Goal: Information Seeking & Learning: Learn about a topic

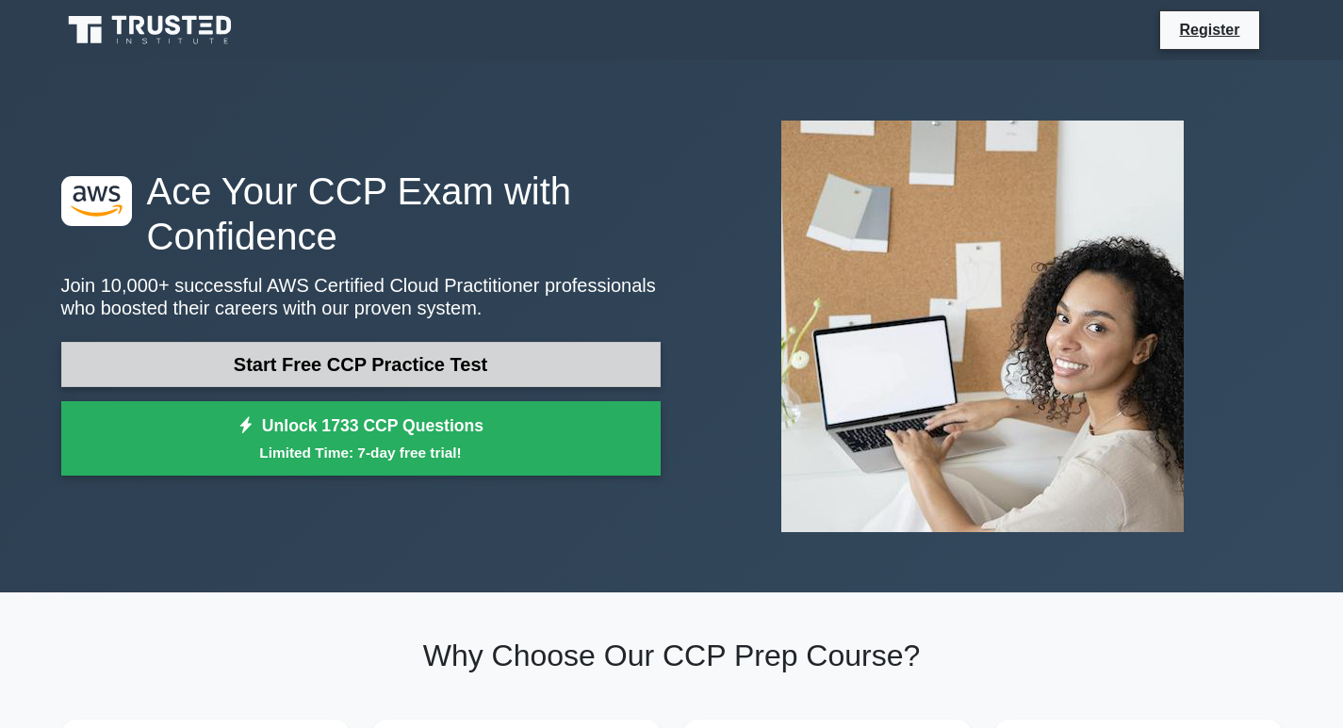
click at [245, 360] on link "Start Free CCP Practice Test" at bounding box center [360, 364] width 599 height 45
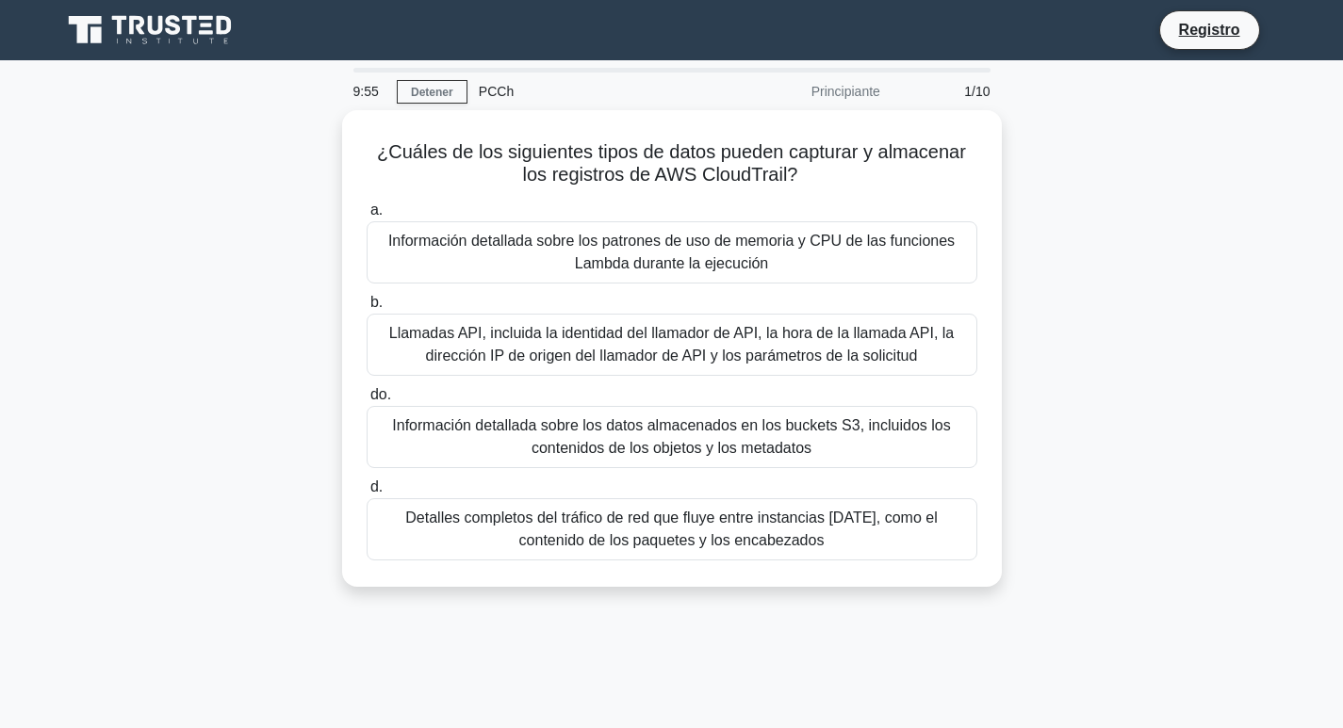
click at [223, 335] on div "¿Cuáles de los siguientes tipos de datos pueden capturar y almacenar los regist…" at bounding box center [672, 359] width 1244 height 499
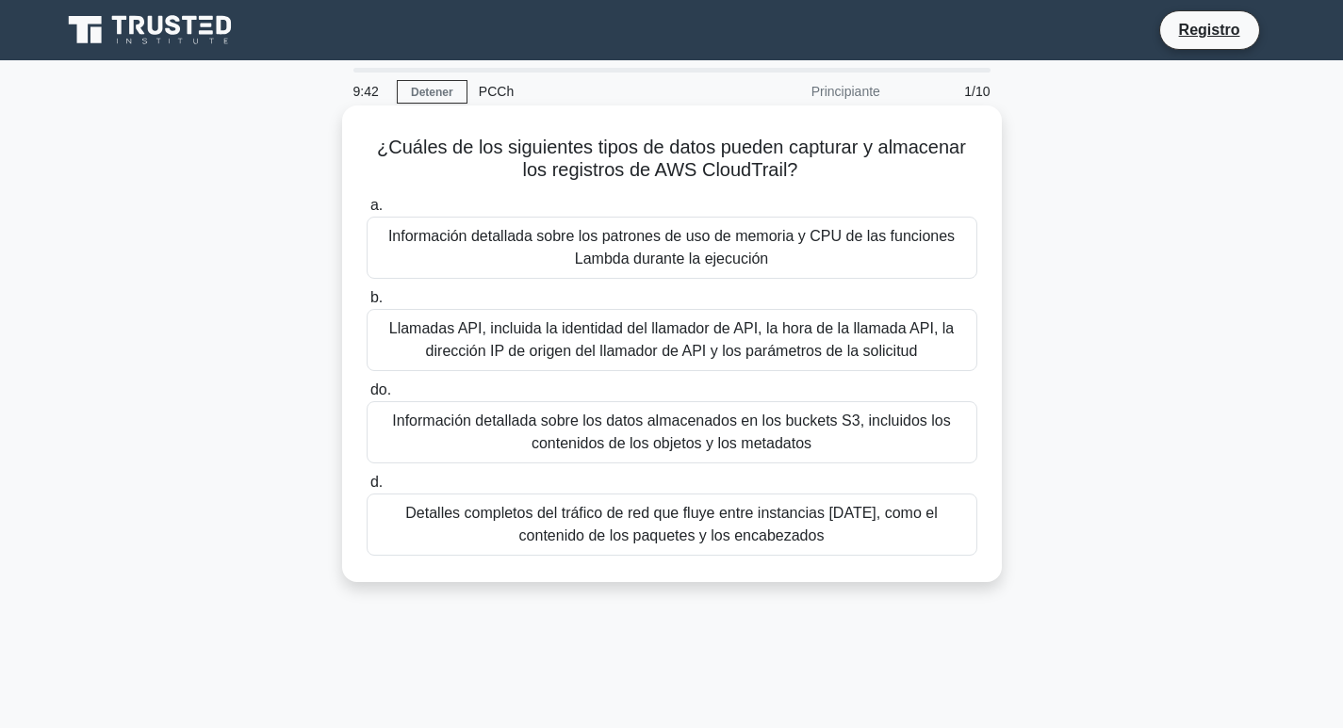
click at [466, 336] on font "Llamadas API, incluida la identidad del llamador de API, la hora de la llamada …" at bounding box center [671, 339] width 564 height 39
click at [367, 304] on input "b. Llamadas API, incluida la identidad del llamador de API, la hora de la llama…" at bounding box center [367, 298] width 0 height 12
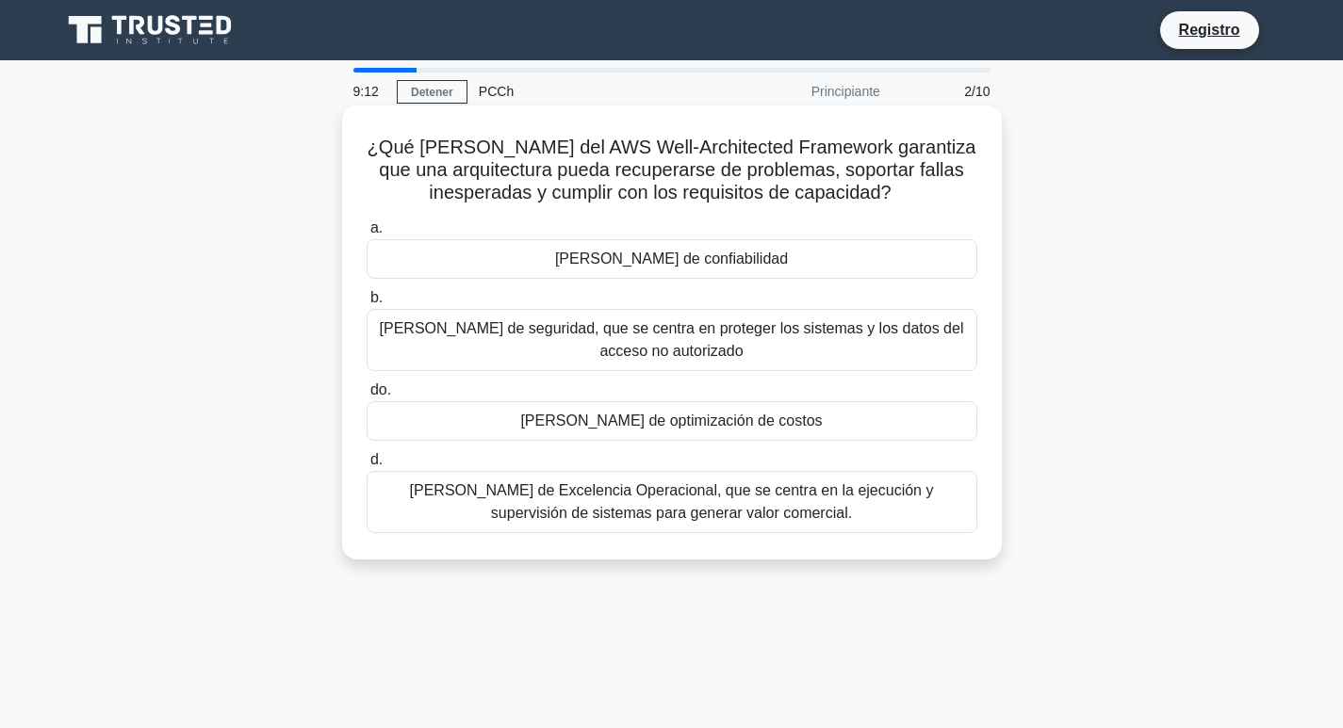
click at [568, 255] on div "Pilar de confiabilidad" at bounding box center [672, 259] width 611 height 40
click at [367, 235] on input "a. Pilar de confiabilidad" at bounding box center [367, 228] width 0 height 12
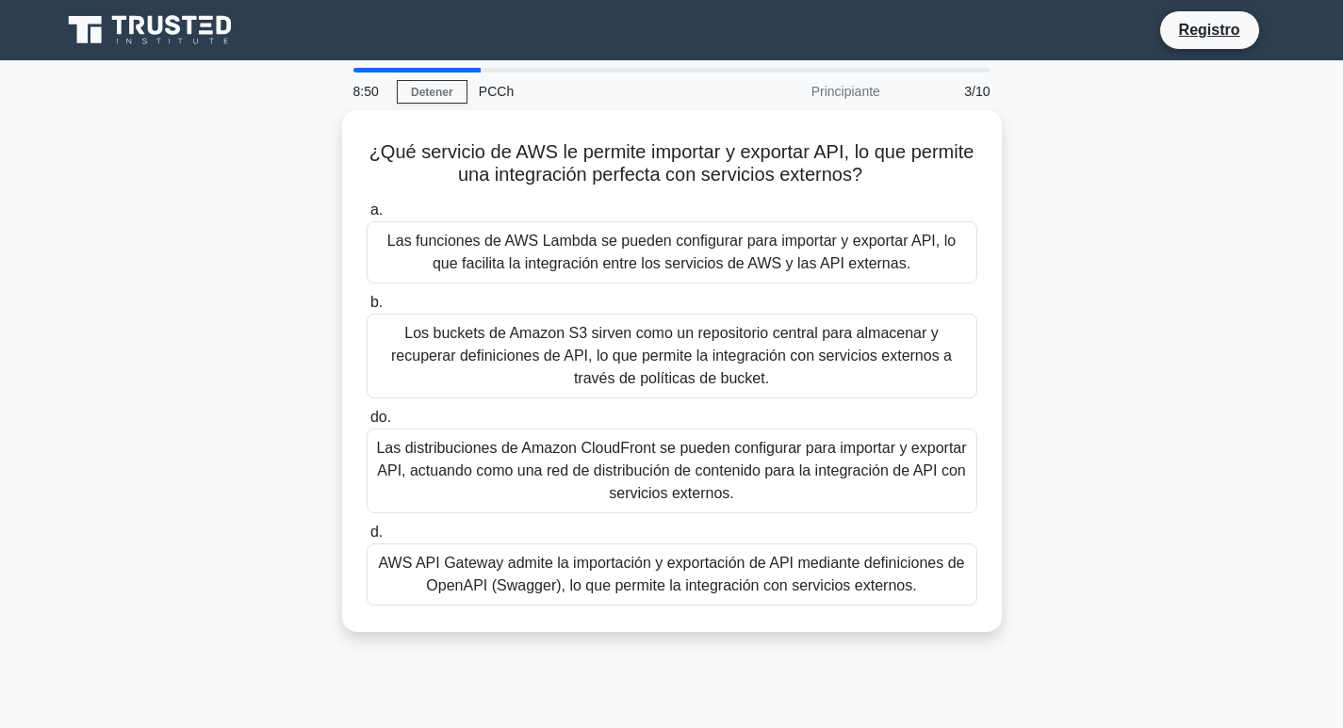
click at [301, 517] on div "¿Qué servicio de AWS le permite importar y exportar API, lo que permite una int…" at bounding box center [672, 382] width 1244 height 545
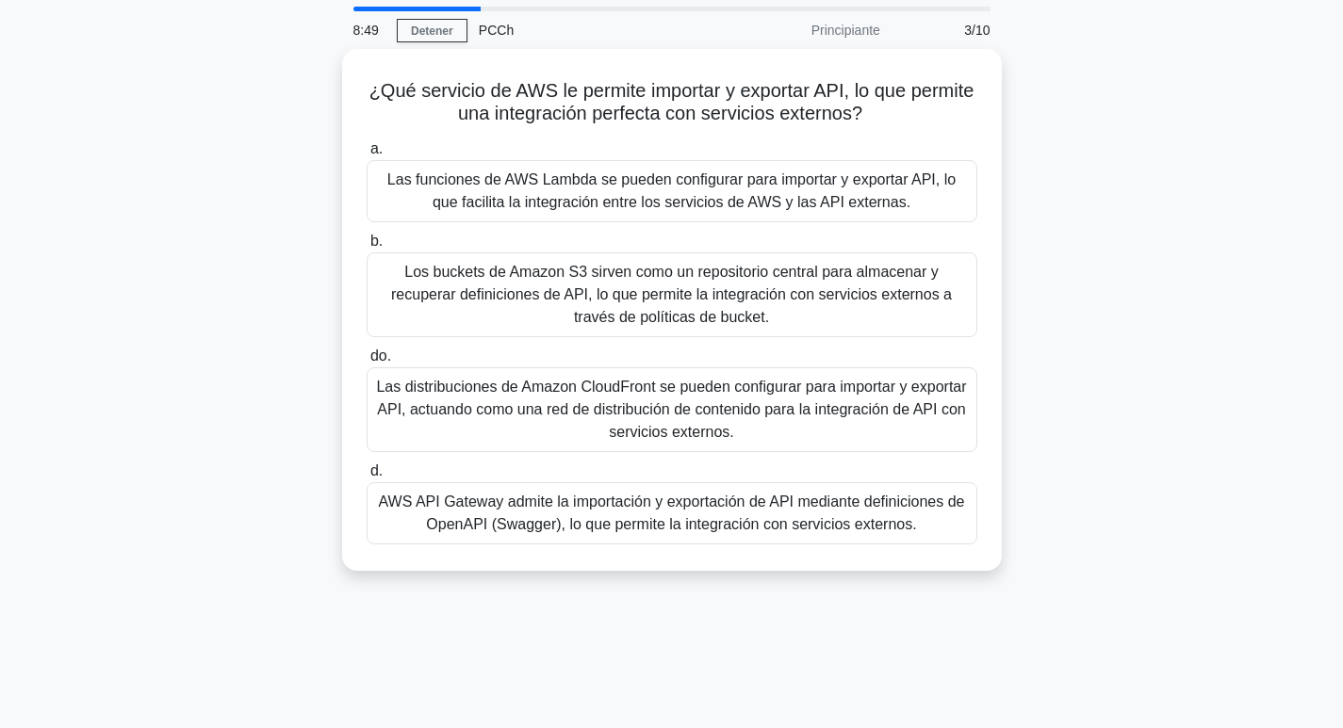
scroll to position [94, 0]
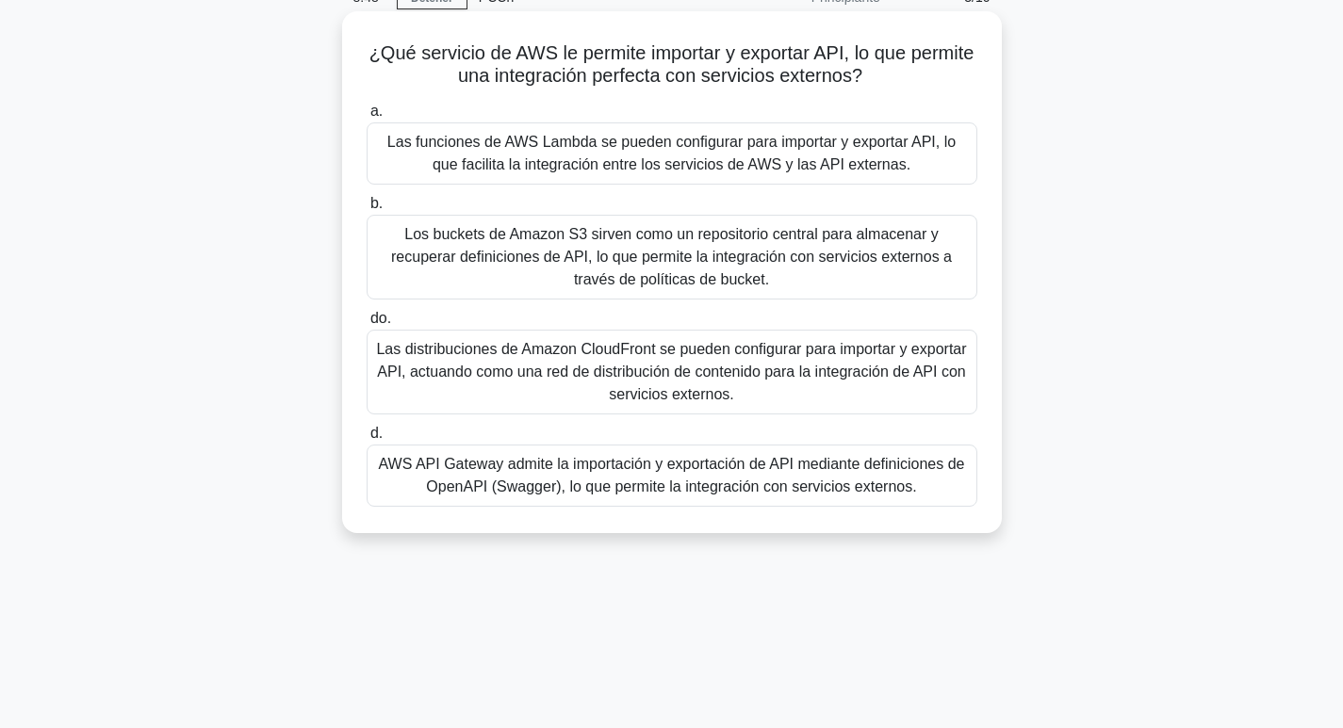
click at [417, 490] on font "AWS API Gateway admite la importación y exportación de API mediante definicione…" at bounding box center [672, 475] width 594 height 45
click at [367, 440] on input "d. AWS API Gateway admite la importación y exportación de API mediante definici…" at bounding box center [367, 434] width 0 height 12
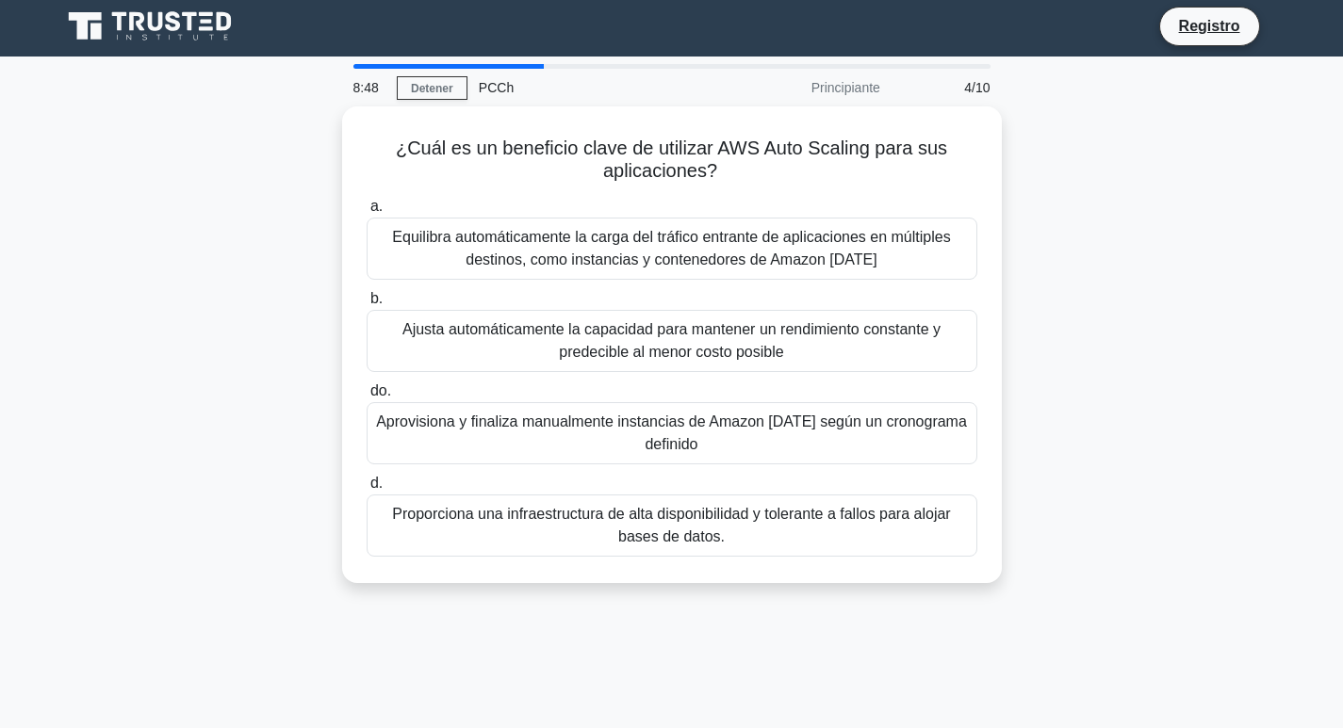
scroll to position [0, 0]
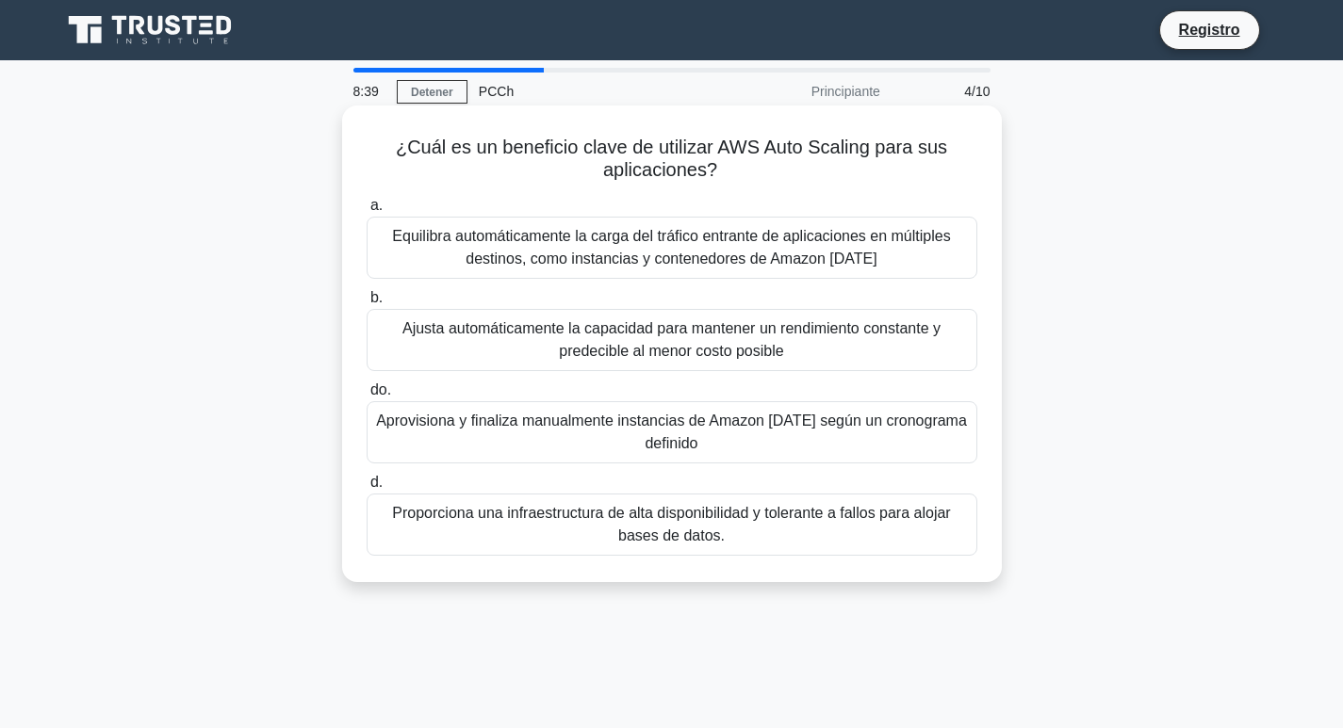
click at [449, 338] on font "Ajusta automáticamente la capacidad para mantener un rendimiento constante y pr…" at bounding box center [671, 339] width 538 height 39
click at [367, 304] on input "b. Ajusta automáticamente la capacidad para mantener un rendimiento constante y…" at bounding box center [367, 298] width 0 height 12
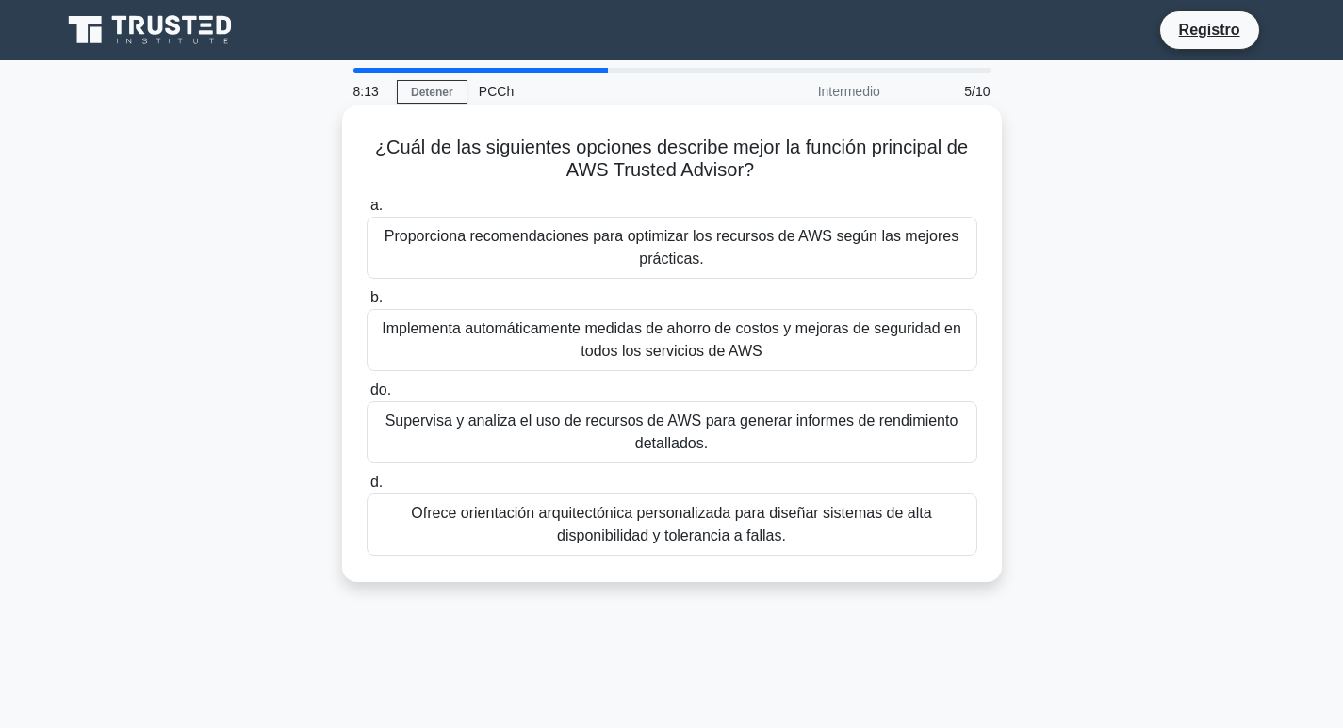
click at [474, 417] on font "Supervisa y analiza el uso de recursos de AWS para generar informes de rendimie…" at bounding box center [671, 432] width 573 height 39
click at [367, 397] on input "do. Supervisa y analiza el uso de recursos de AWS para generar informes de rend…" at bounding box center [367, 390] width 0 height 12
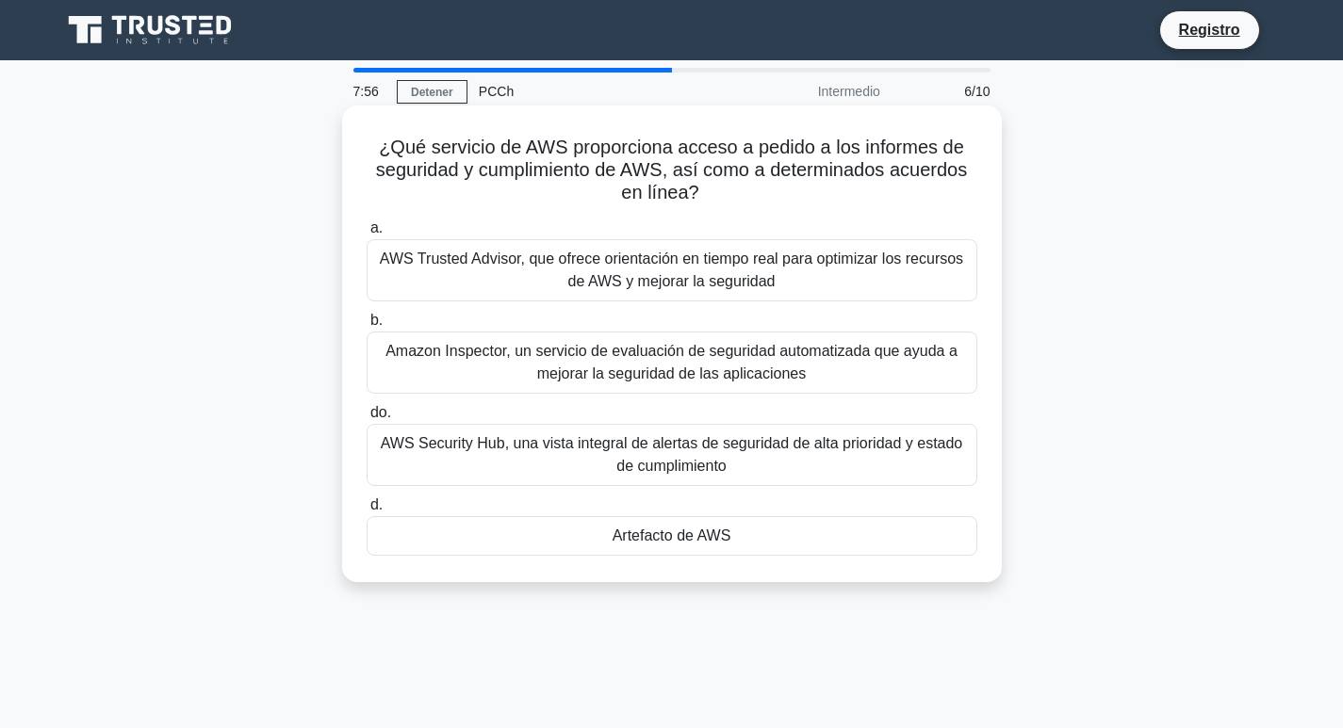
click at [572, 534] on div "Artefacto de AWS" at bounding box center [672, 536] width 611 height 40
click at [367, 512] on input "d. Artefacto de AWS" at bounding box center [367, 505] width 0 height 12
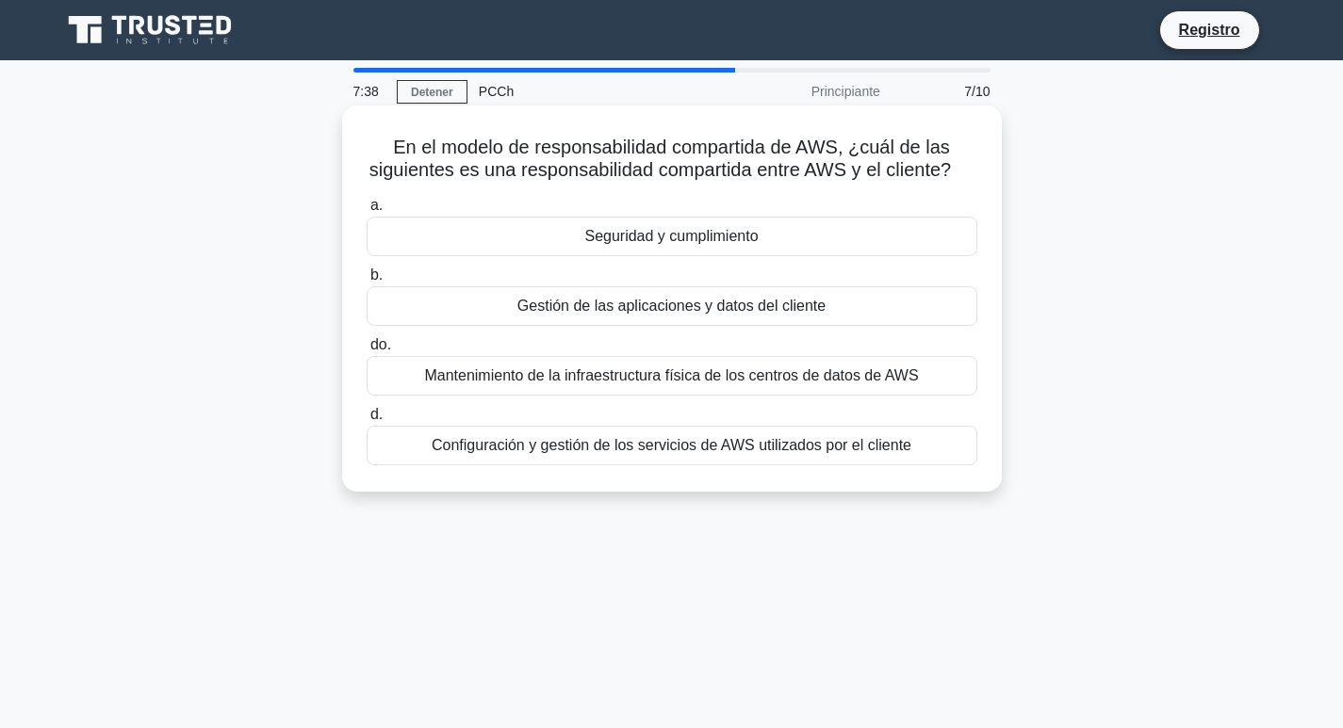
click at [515, 256] on div "Seguridad y cumplimiento" at bounding box center [672, 237] width 611 height 40
click at [367, 212] on input "a. Seguridad y cumplimiento" at bounding box center [367, 206] width 0 height 12
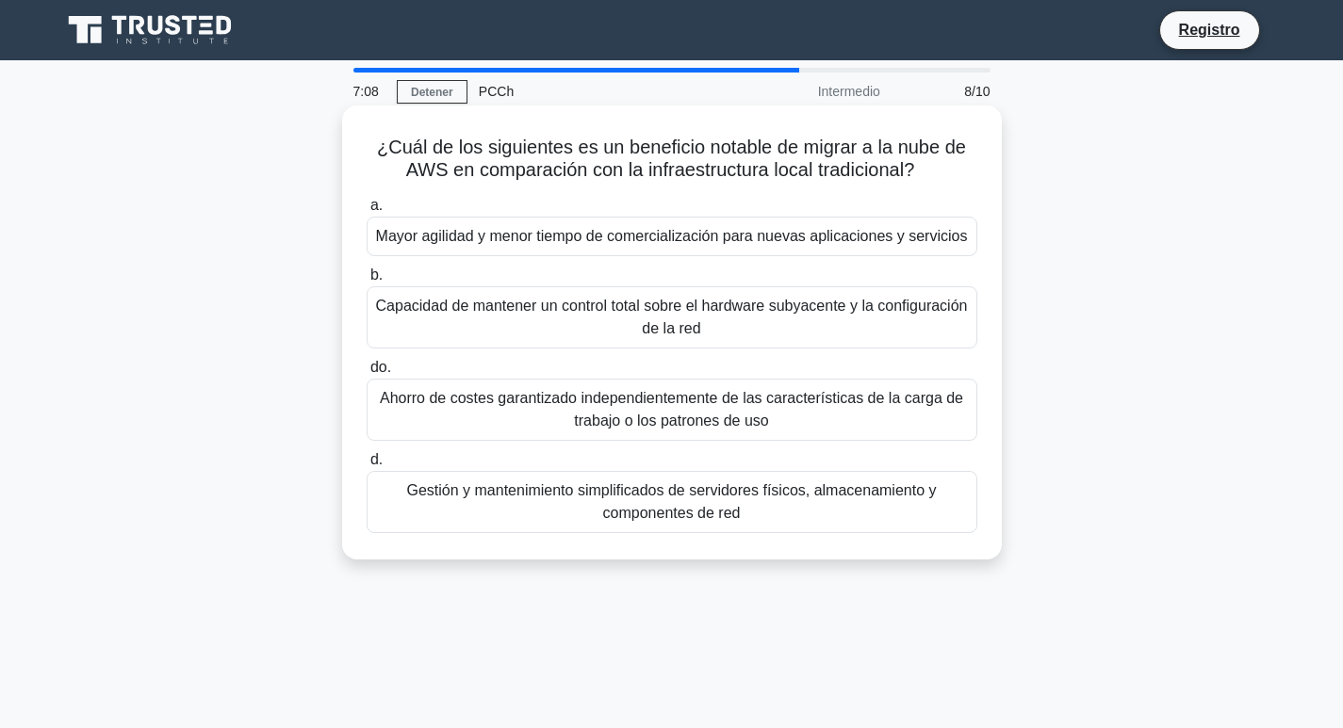
click at [429, 414] on font "Ahorro de costes garantizado independientemente de las características de la ca…" at bounding box center [672, 409] width 594 height 45
click at [367, 374] on input "do. Ahorro de costes garantizado independientemente de las características de l…" at bounding box center [367, 368] width 0 height 12
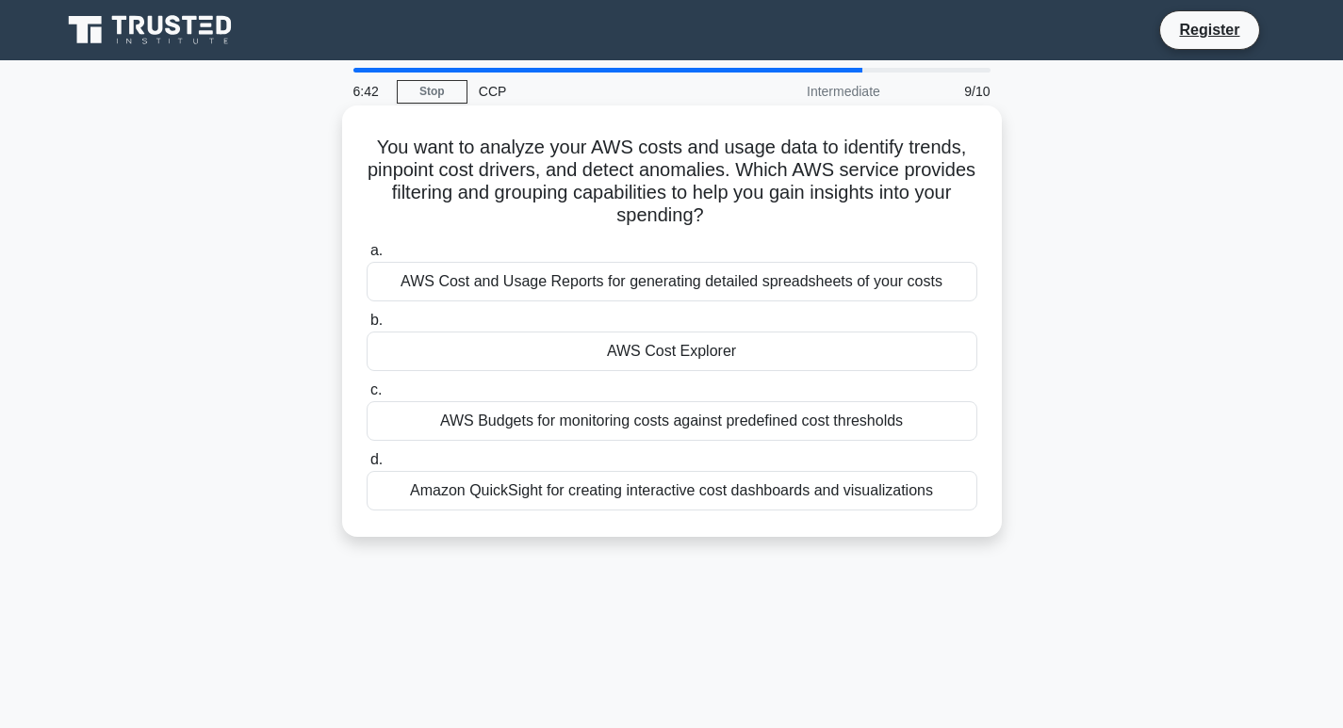
click at [675, 350] on div "AWS Cost Explorer" at bounding box center [672, 352] width 611 height 40
click at [367, 327] on input "b. AWS Cost Explorer" at bounding box center [367, 321] width 0 height 12
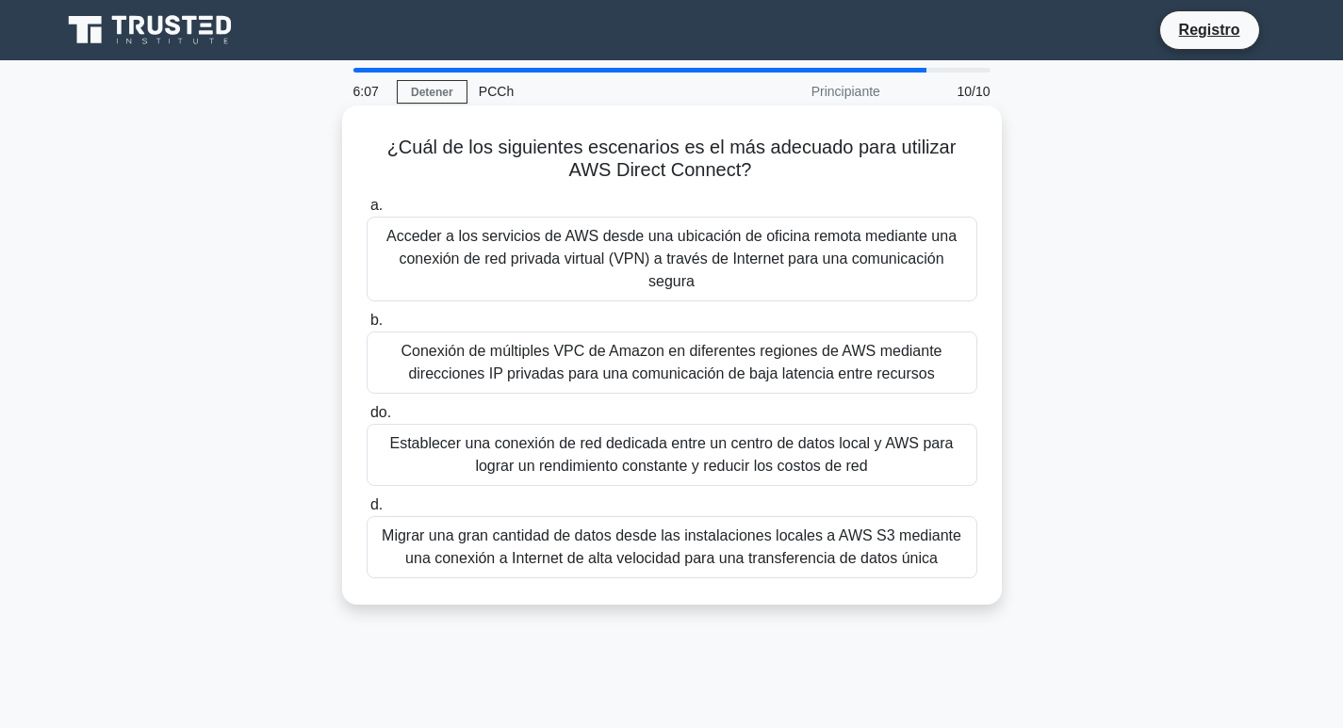
click at [486, 447] on font "Establecer una conexión de red dedicada entre un centro de datos local y AWS pa…" at bounding box center [671, 454] width 564 height 39
click at [367, 419] on input "do. Establecer una conexión de red dedicada entre un centro de datos local y AW…" at bounding box center [367, 413] width 0 height 12
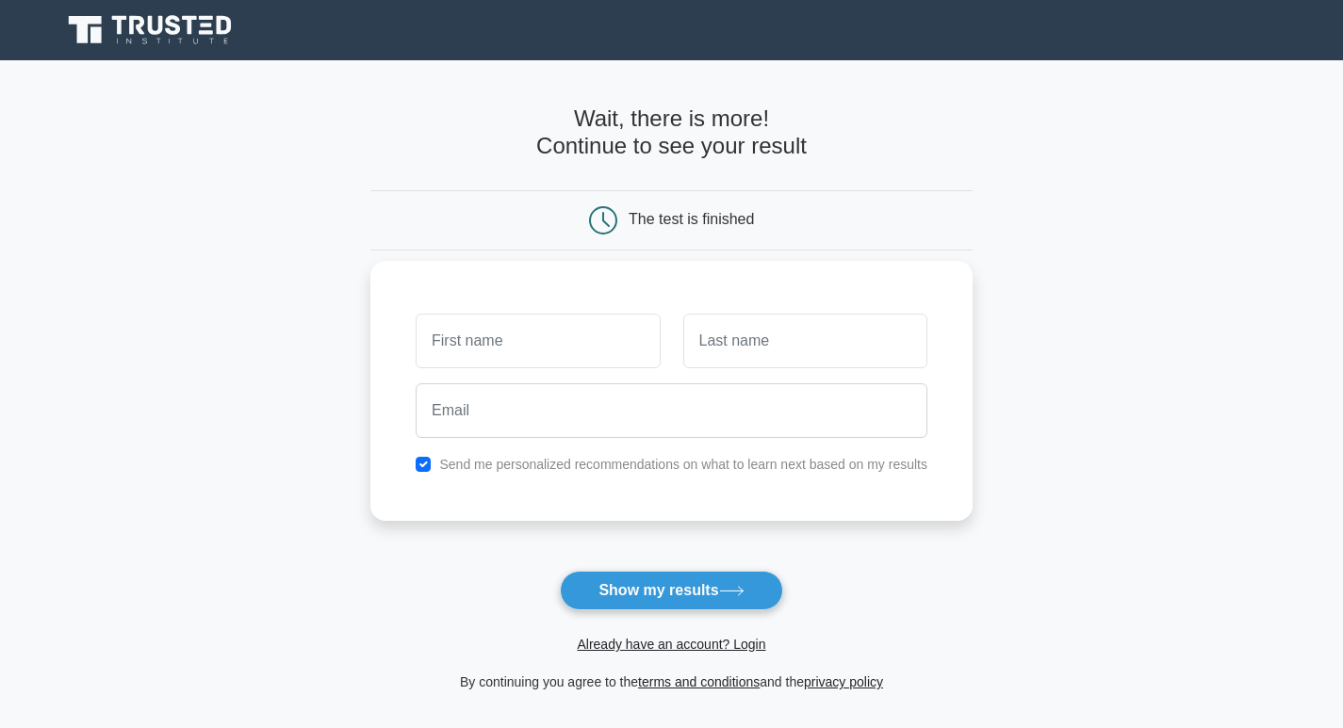
click at [492, 331] on input "text" at bounding box center [538, 341] width 244 height 55
type input "Andres"
click at [728, 333] on input "text" at bounding box center [805, 341] width 244 height 55
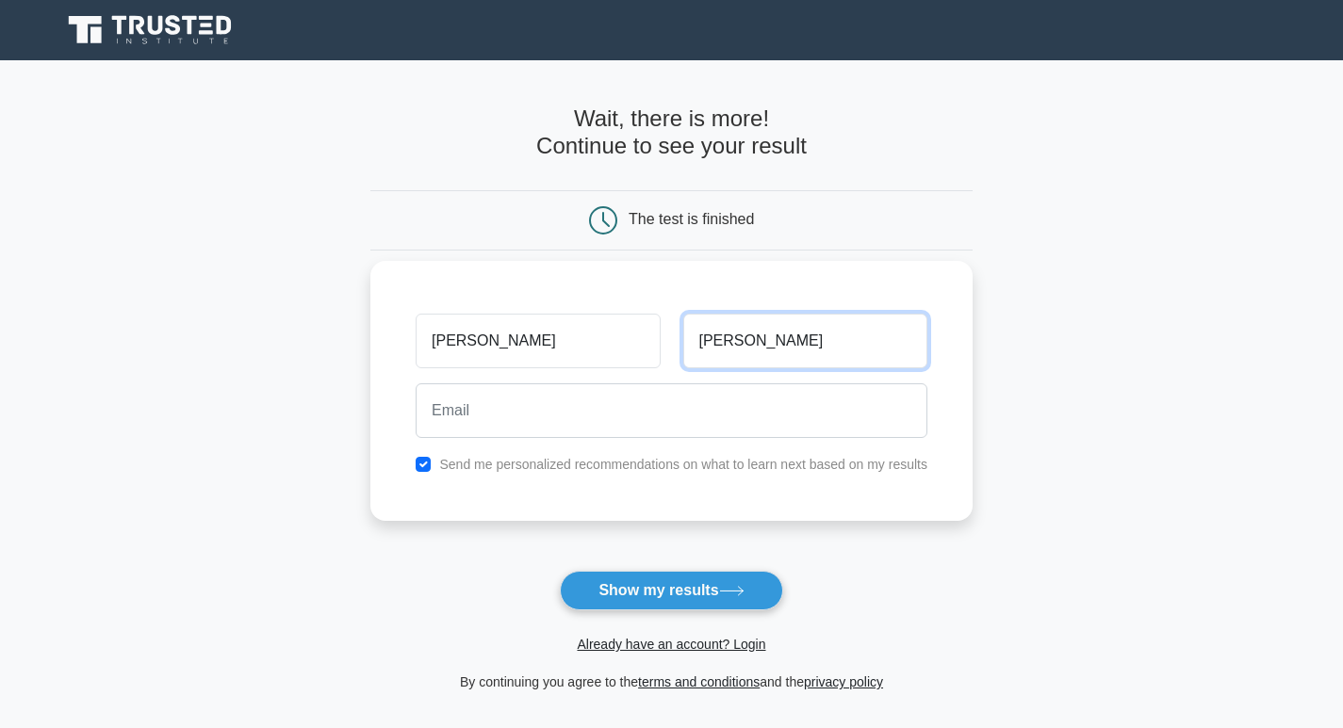
click at [702, 350] on input "alvarez" at bounding box center [805, 341] width 244 height 55
type input "alvarez"
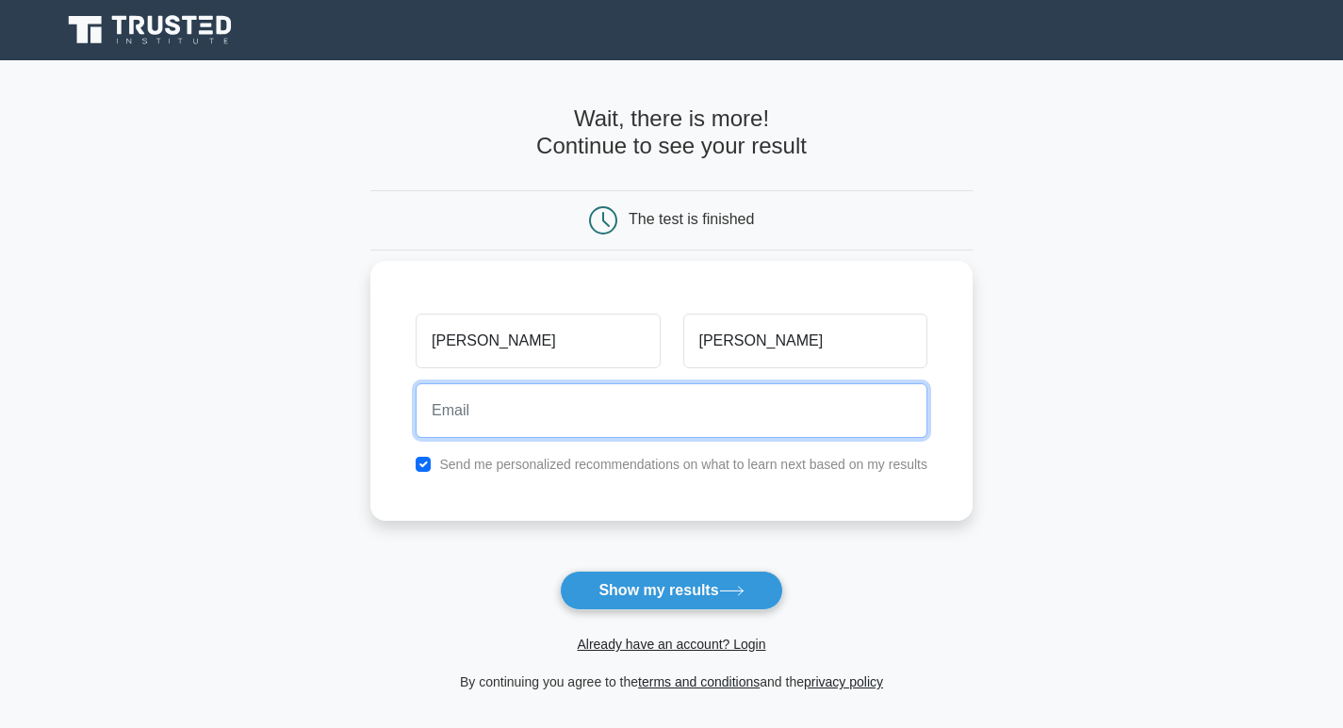
click at [656, 413] on input "email" at bounding box center [672, 411] width 512 height 55
type input "pikachu60064@gmail.com"
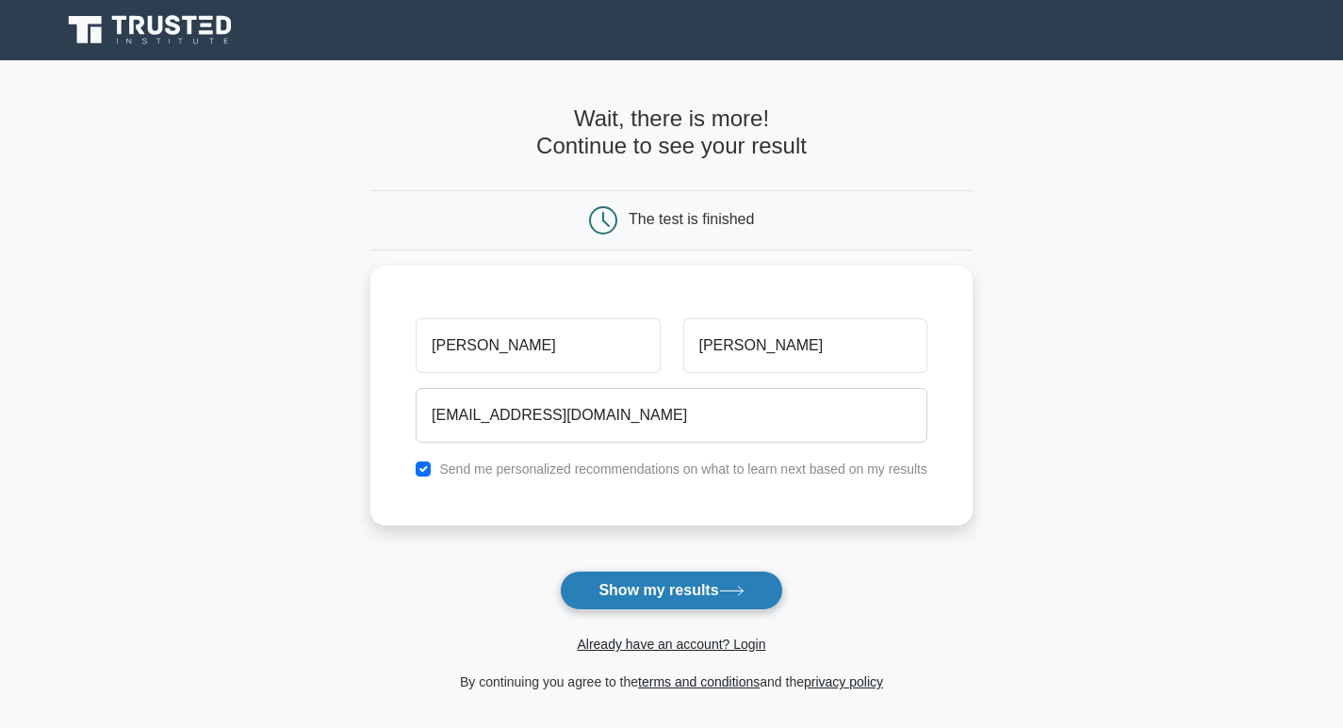
click at [682, 600] on button "Show my results" at bounding box center [671, 591] width 222 height 40
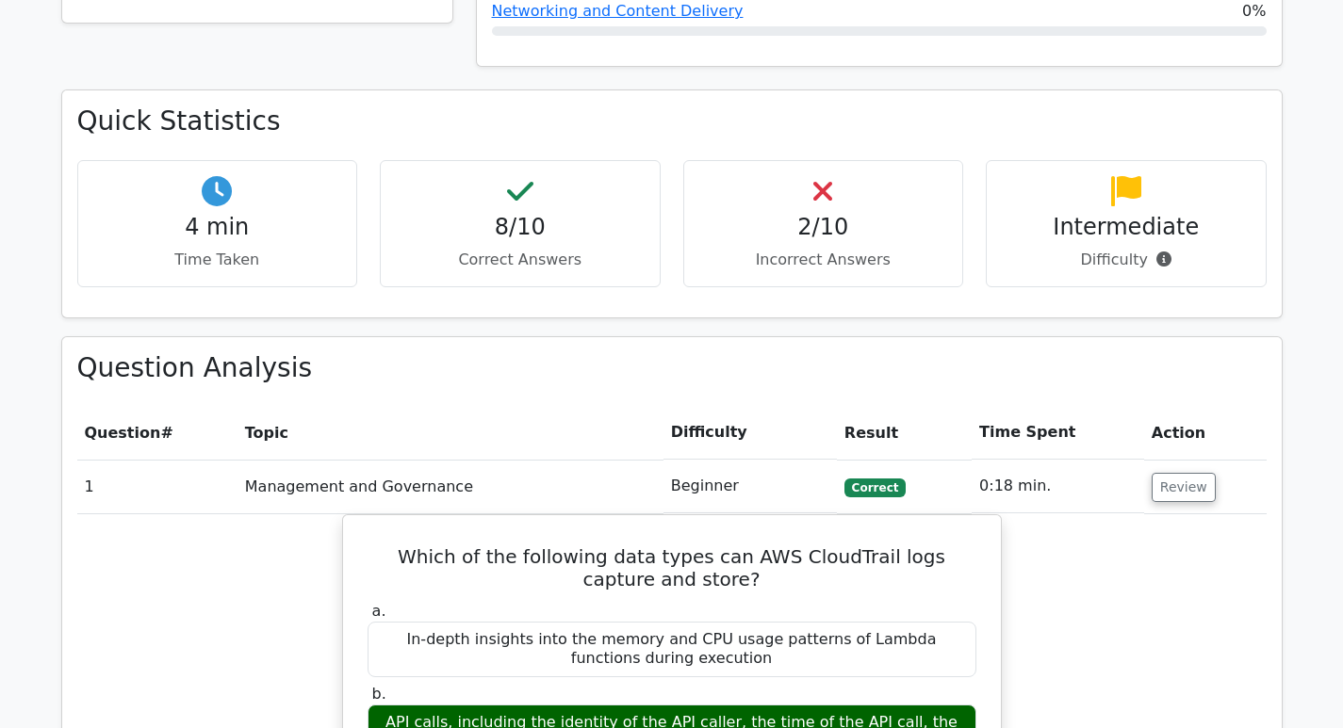
scroll to position [1037, 0]
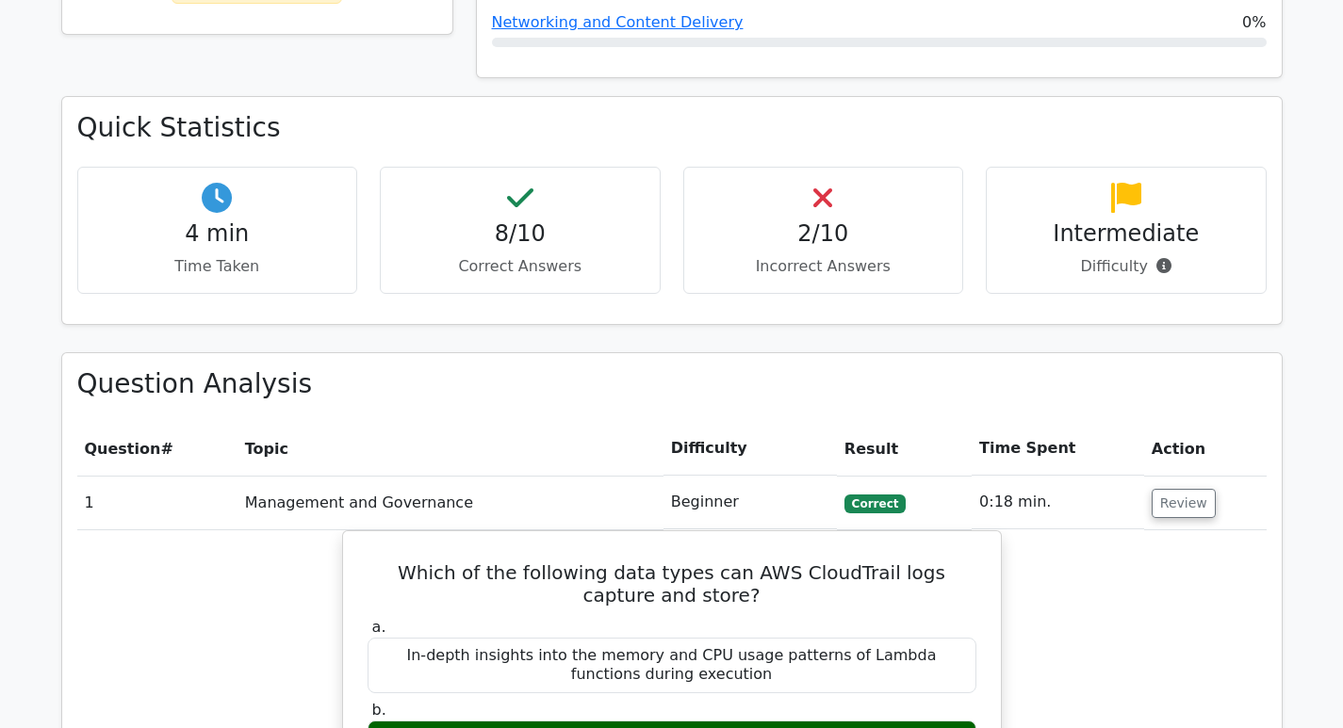
click at [776, 173] on div "2/10 Incorrect Answers" at bounding box center [823, 230] width 281 height 127
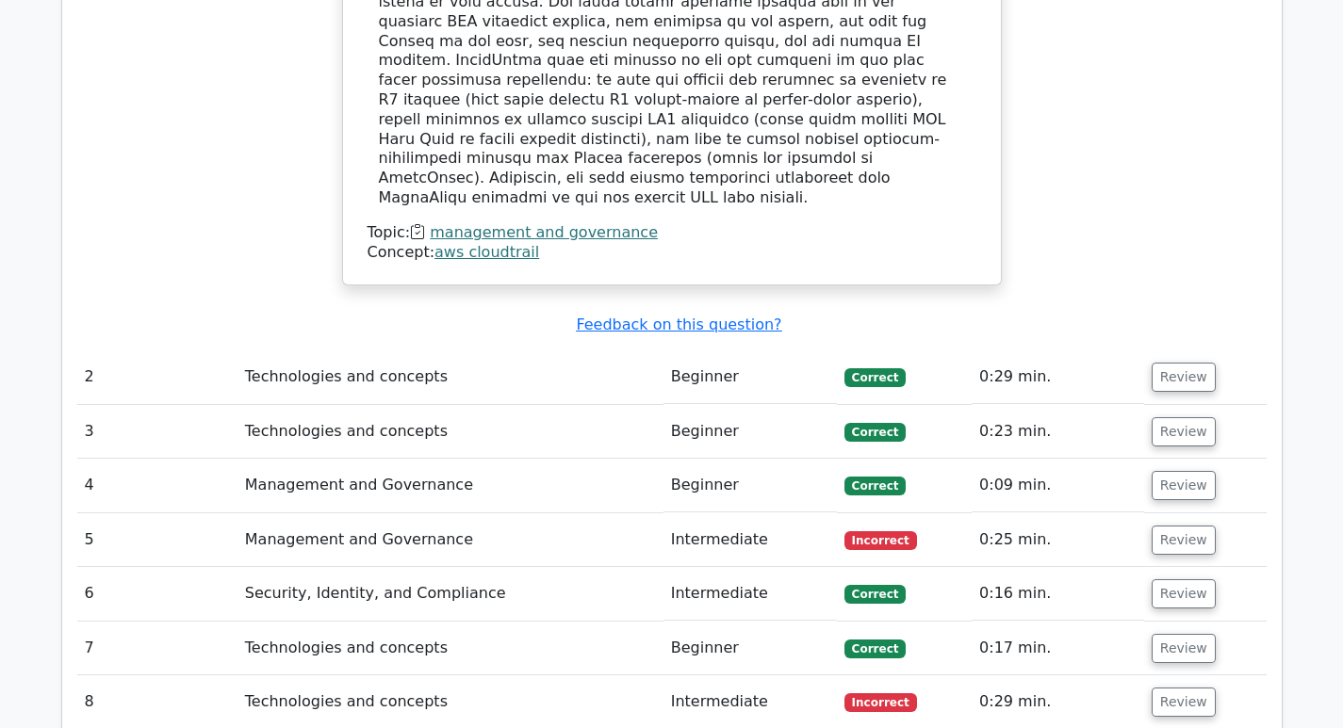
scroll to position [2167, 0]
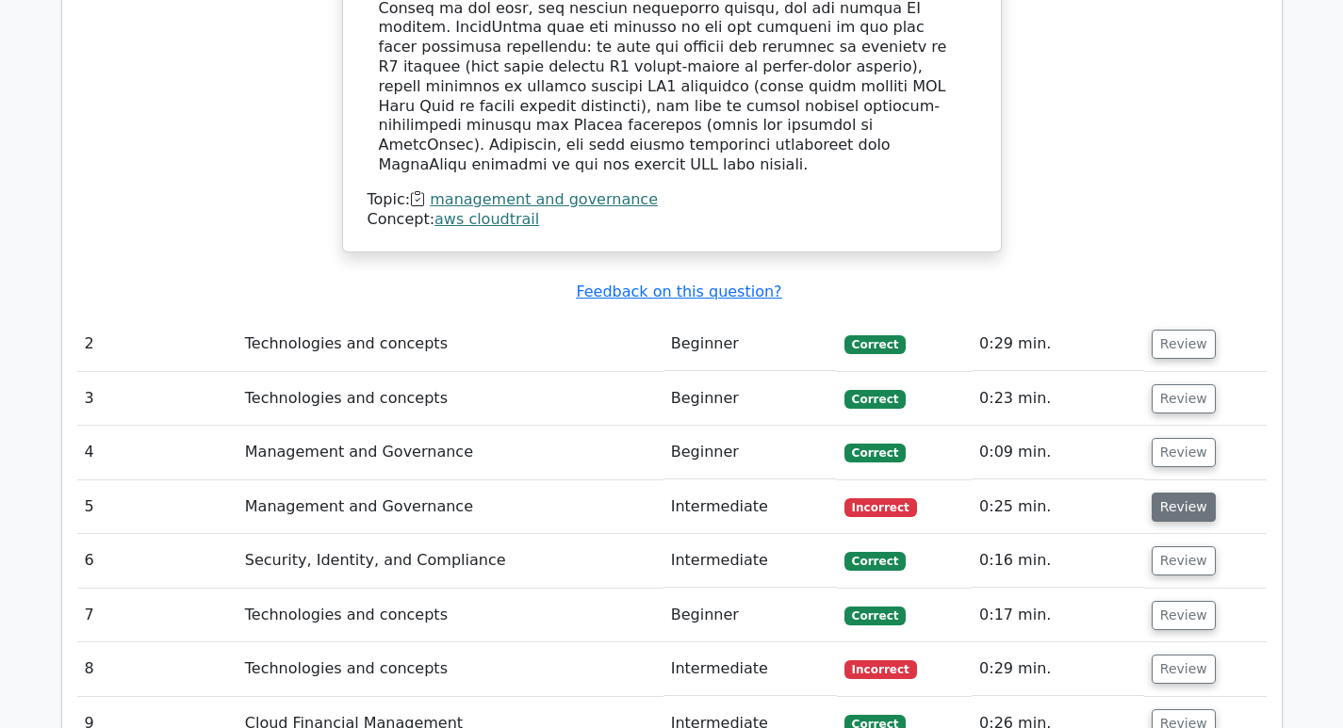
click at [1179, 493] on button "Review" at bounding box center [1184, 507] width 64 height 29
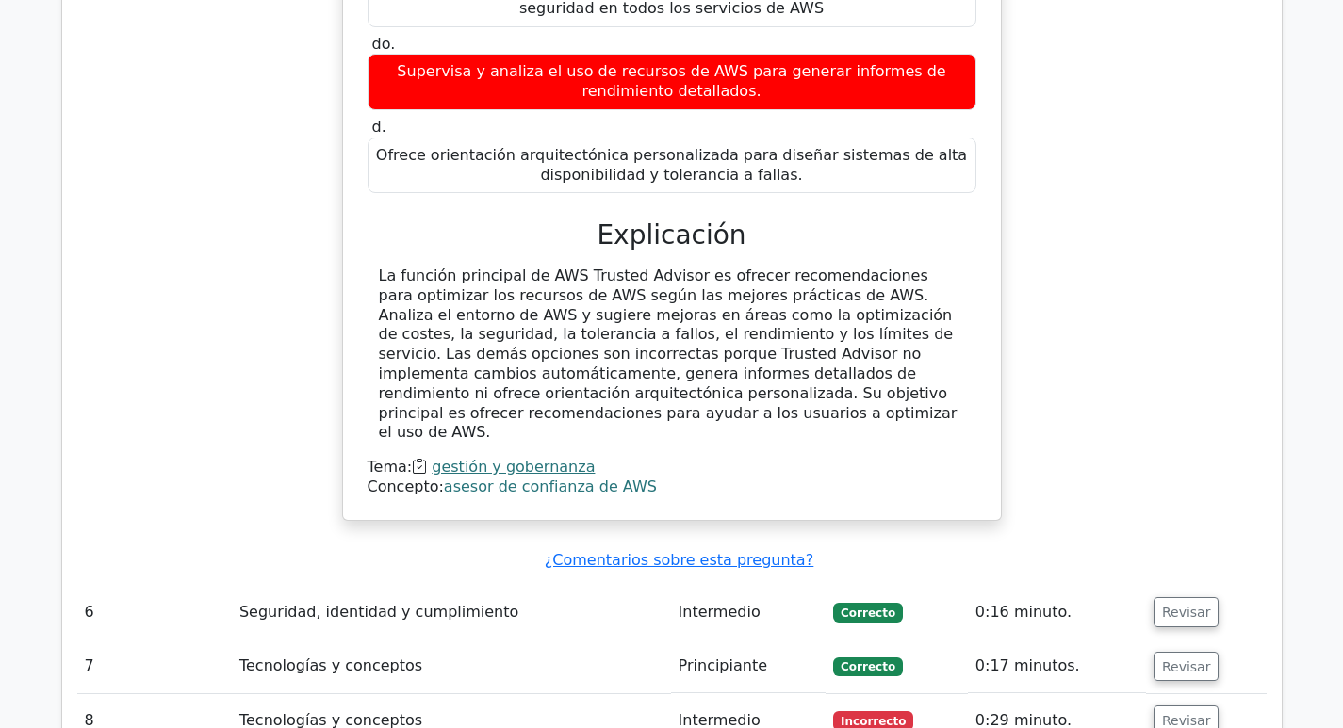
scroll to position [3149, 0]
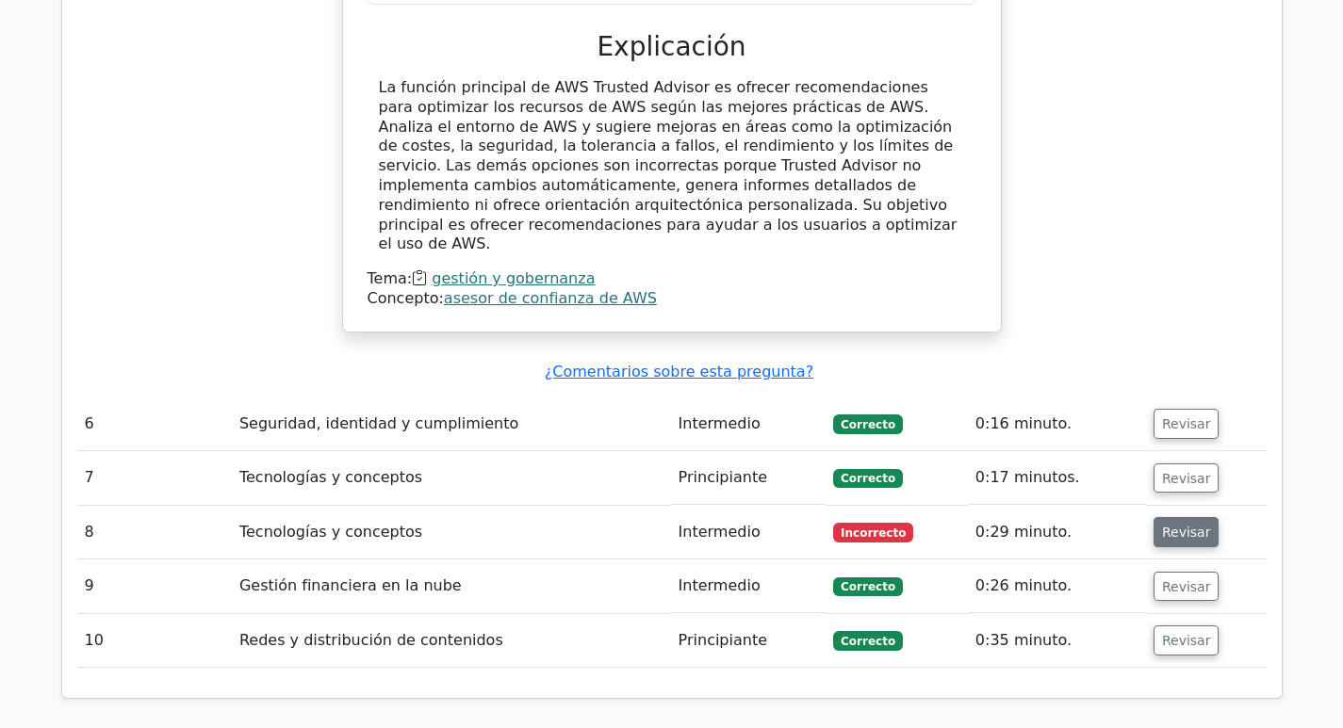
click at [1201, 517] on button "Revisar" at bounding box center [1186, 532] width 66 height 30
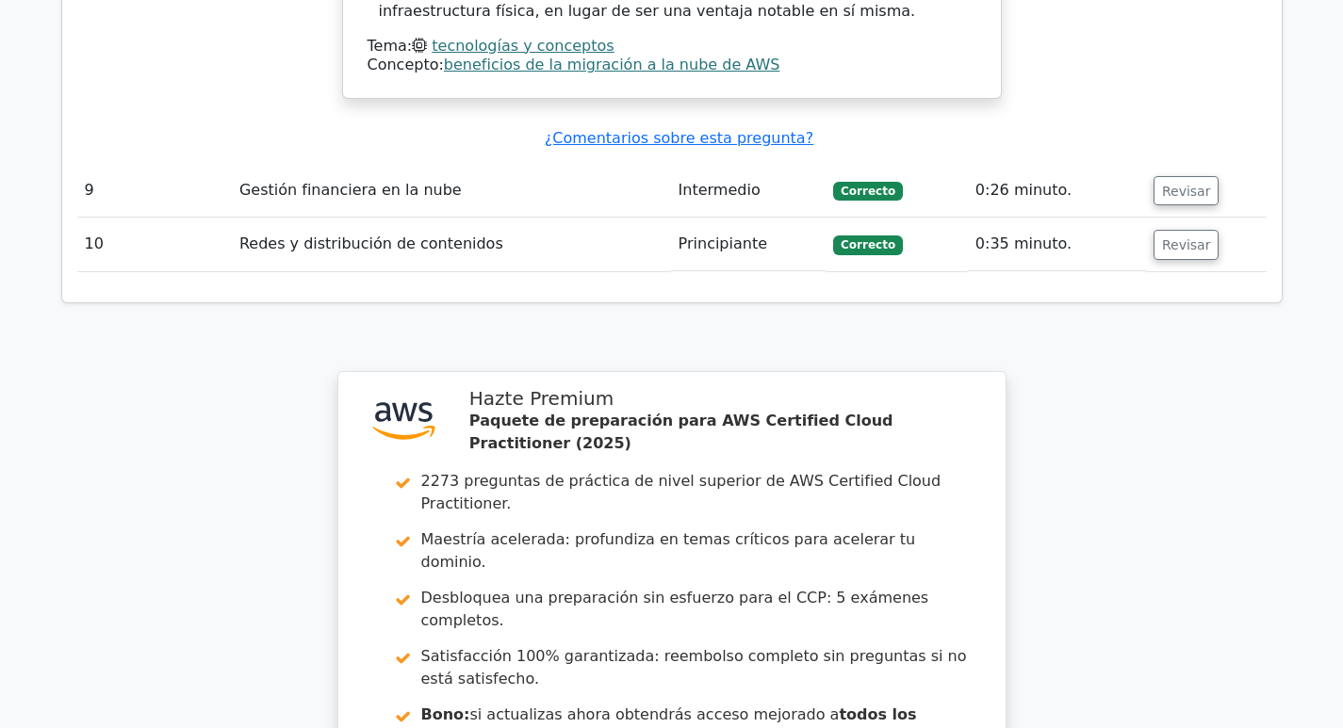
scroll to position [4563, 0]
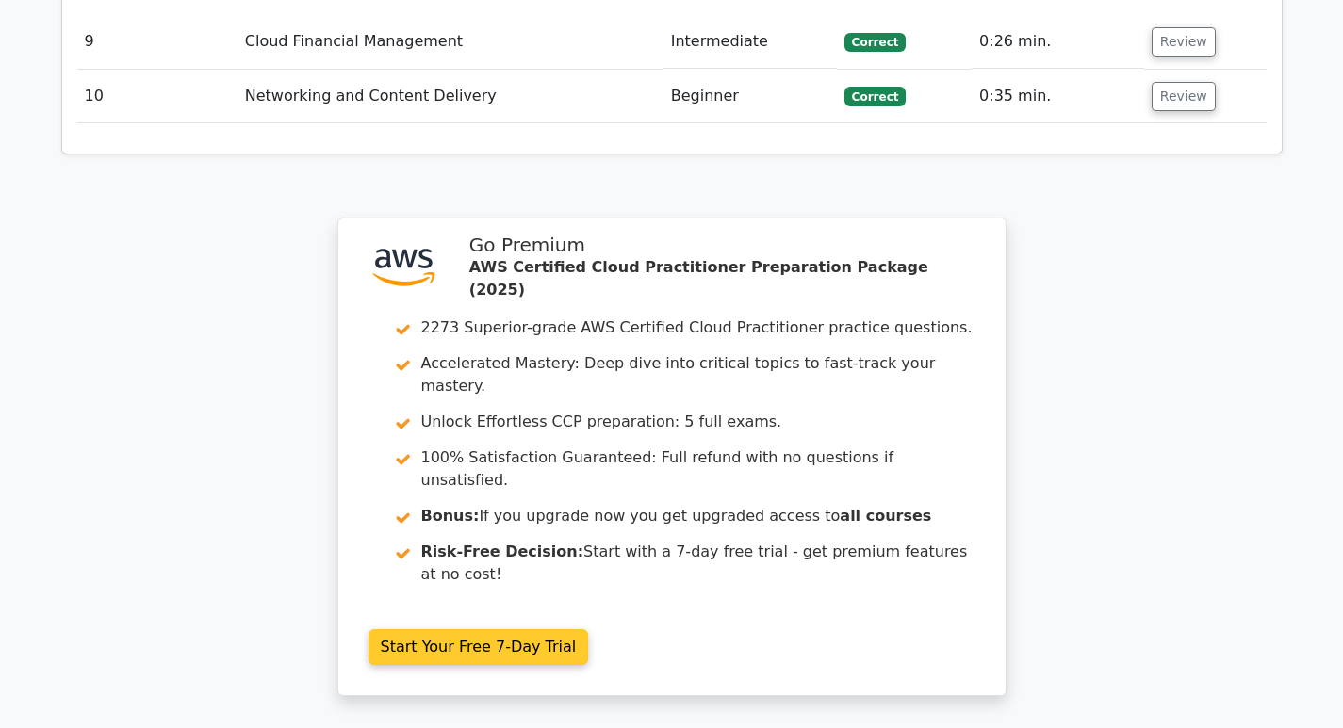
scroll to position [4386, 0]
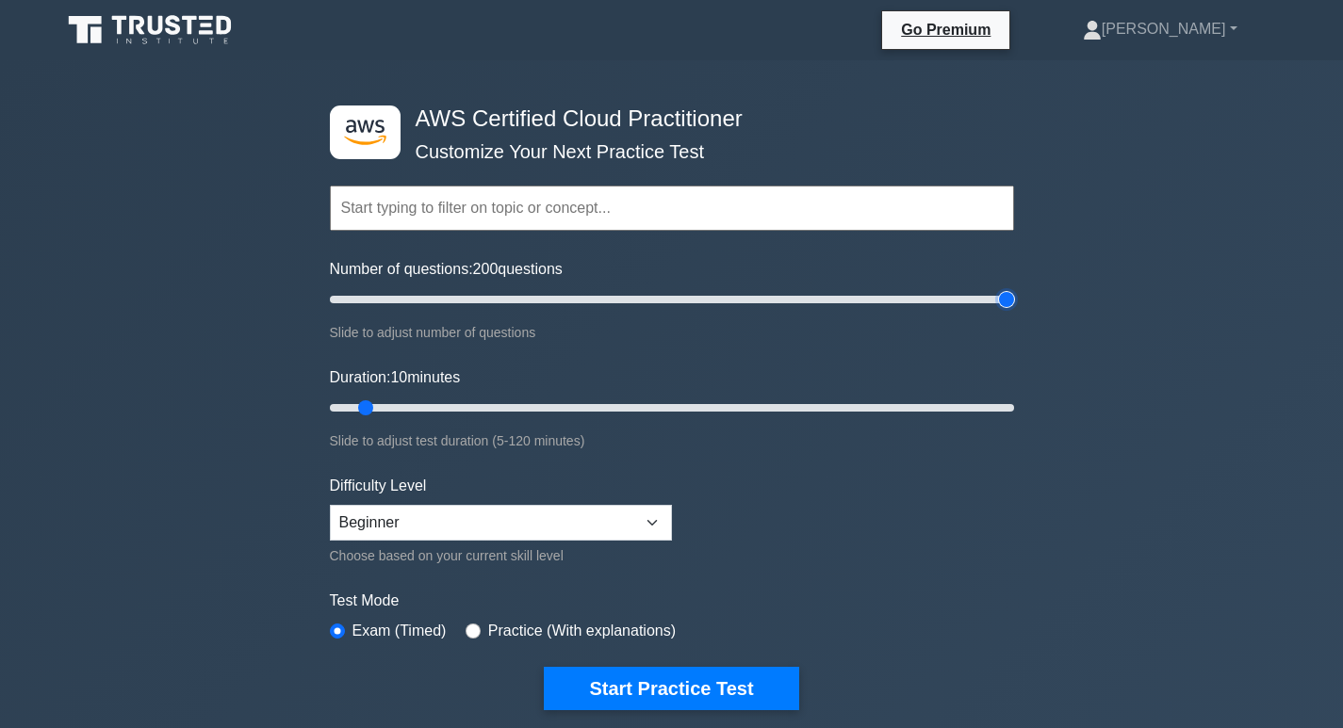
drag, startPoint x: 365, startPoint y: 297, endPoint x: 979, endPoint y: 312, distance: 614.6
type input "200"
click at [1014, 289] on input "Number of questions: 200 questions" at bounding box center [672, 299] width 684 height 23
drag, startPoint x: 366, startPoint y: 403, endPoint x: 980, endPoint y: 417, distance: 614.6
click at [985, 416] on input "Duration: 105 minutes" at bounding box center [672, 408] width 684 height 23
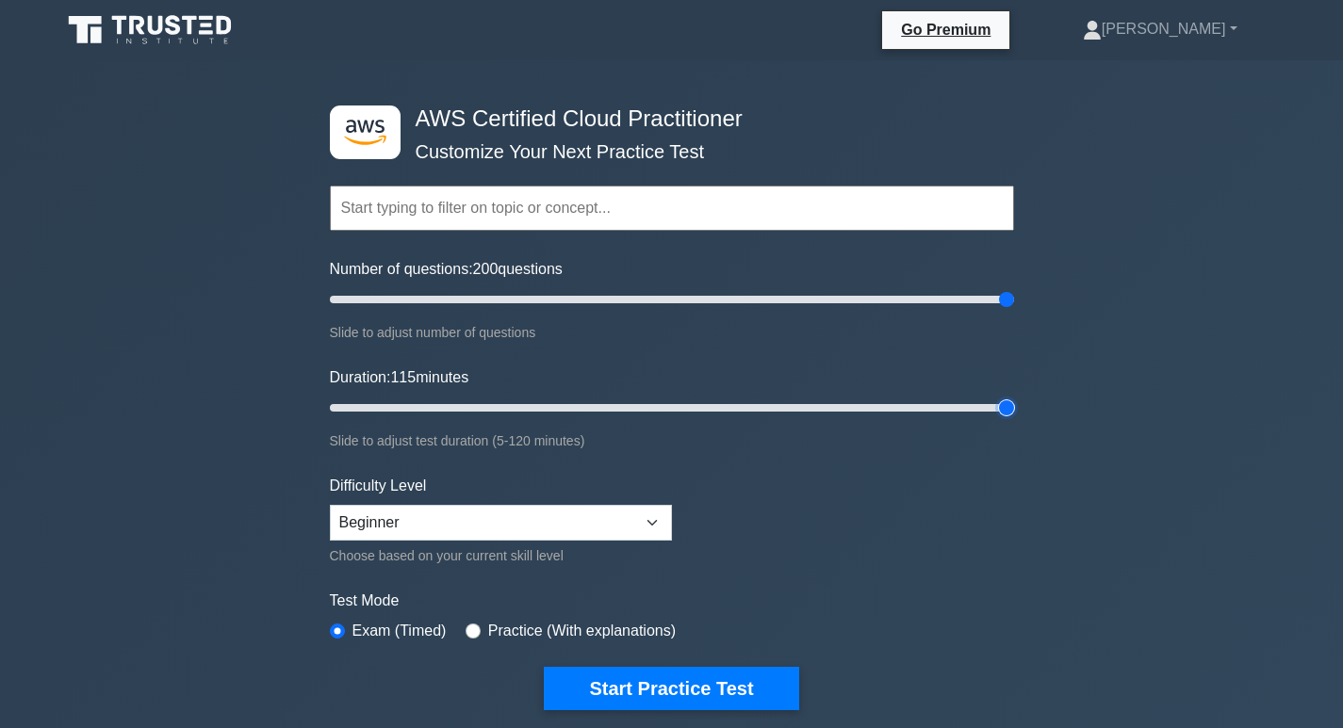
drag, startPoint x: 1051, startPoint y: 407, endPoint x: 1092, endPoint y: 423, distance: 44.4
type input "120"
click at [1014, 417] on input "Duration: 115 minutes" at bounding box center [672, 408] width 684 height 23
click at [500, 530] on select "Beginner Intermediate Expert" at bounding box center [501, 523] width 342 height 36
click at [504, 527] on select "Beginner Intermediate Expert" at bounding box center [501, 523] width 342 height 36
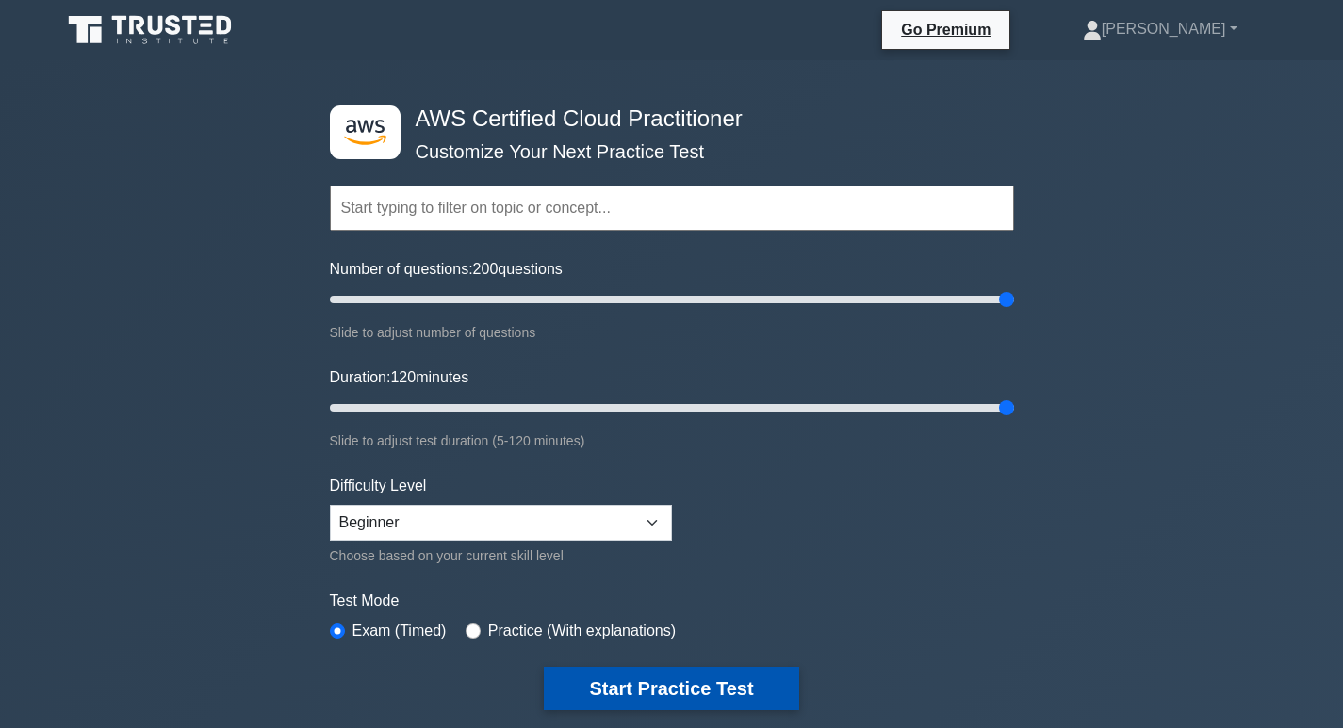
click at [567, 681] on button "Start Practice Test" at bounding box center [671, 688] width 254 height 43
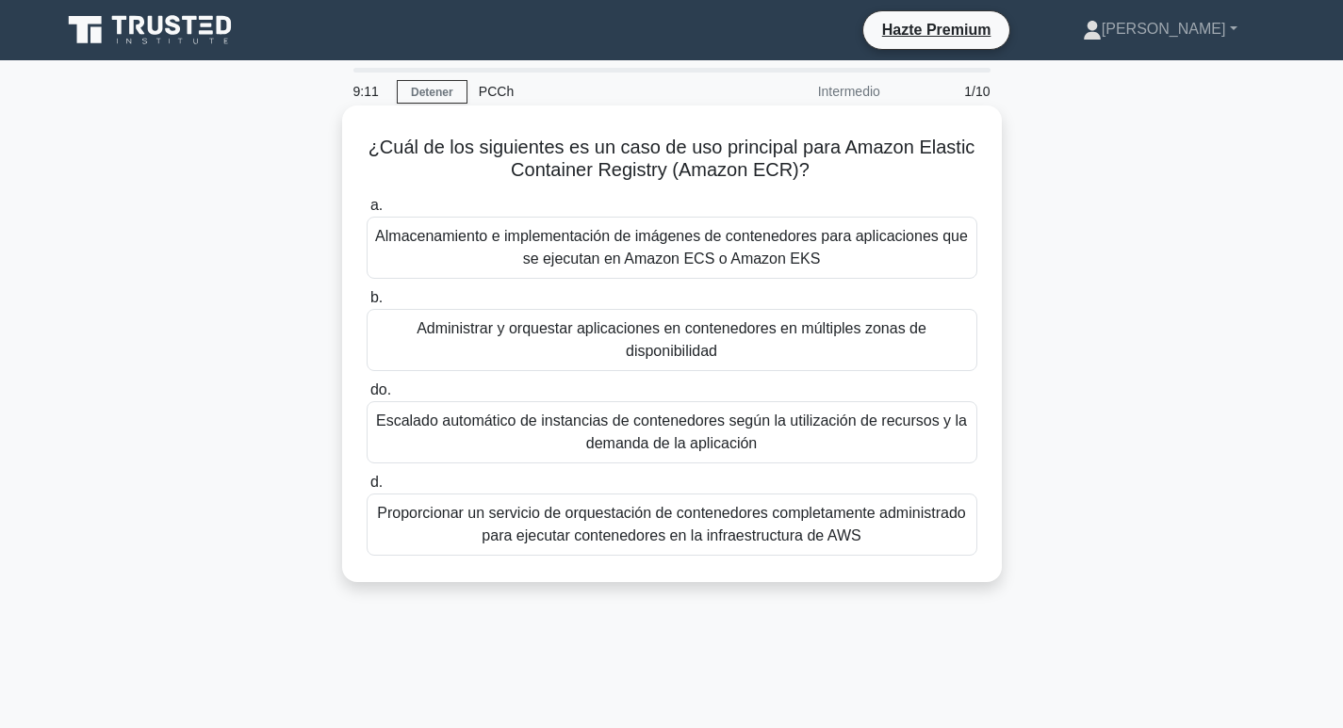
click at [463, 346] on font "Administrar y orquestar aplicaciones en contenedores en múltiples zonas de disp…" at bounding box center [672, 340] width 594 height 45
click at [367, 304] on input "b. Administrar y orquestar aplicaciones en contenedores en múltiples zonas de d…" at bounding box center [367, 298] width 0 height 12
